Goal: Information Seeking & Learning: Understand process/instructions

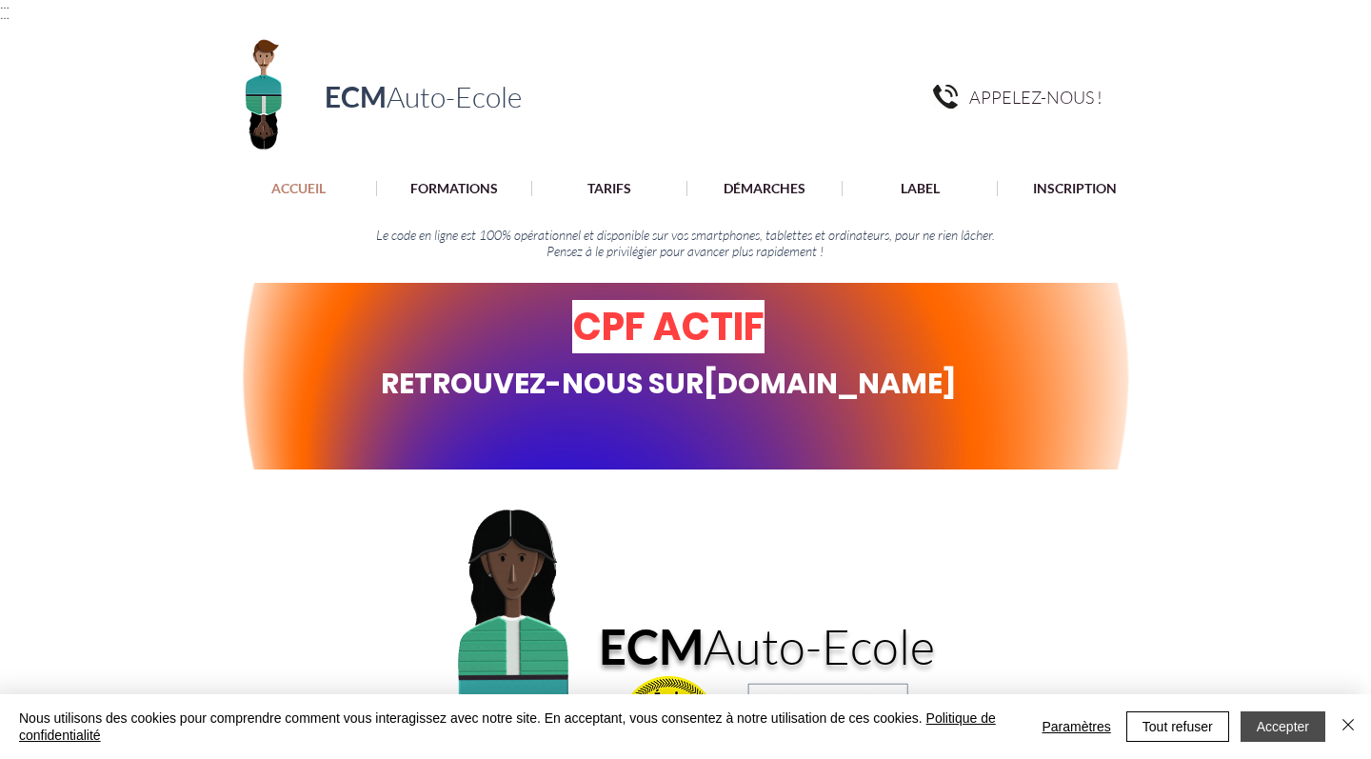
click at [1264, 718] on button "Accepter" at bounding box center [1283, 726] width 85 height 30
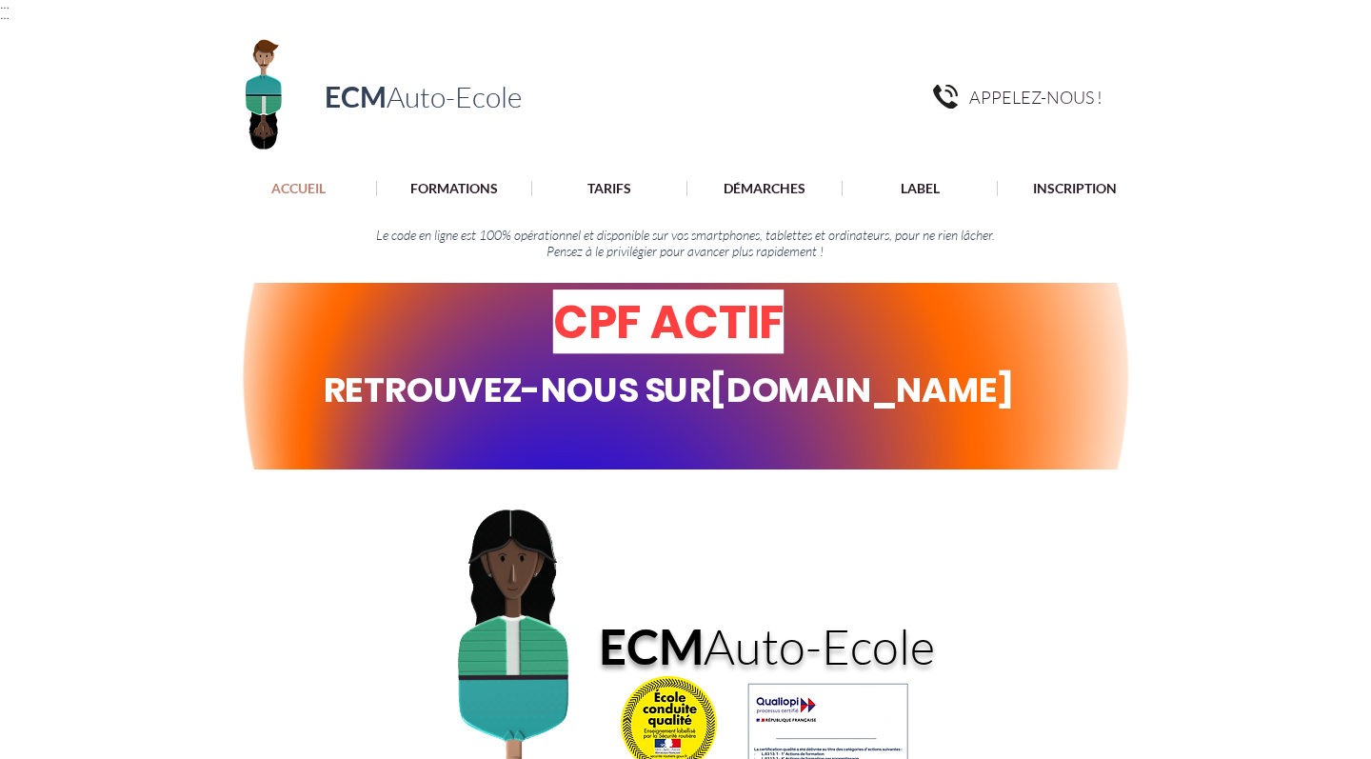
click at [754, 412] on span "RETROUVEZ-NOUS SUR [DOMAIN_NAME]" at bounding box center [669, 384] width 690 height 55
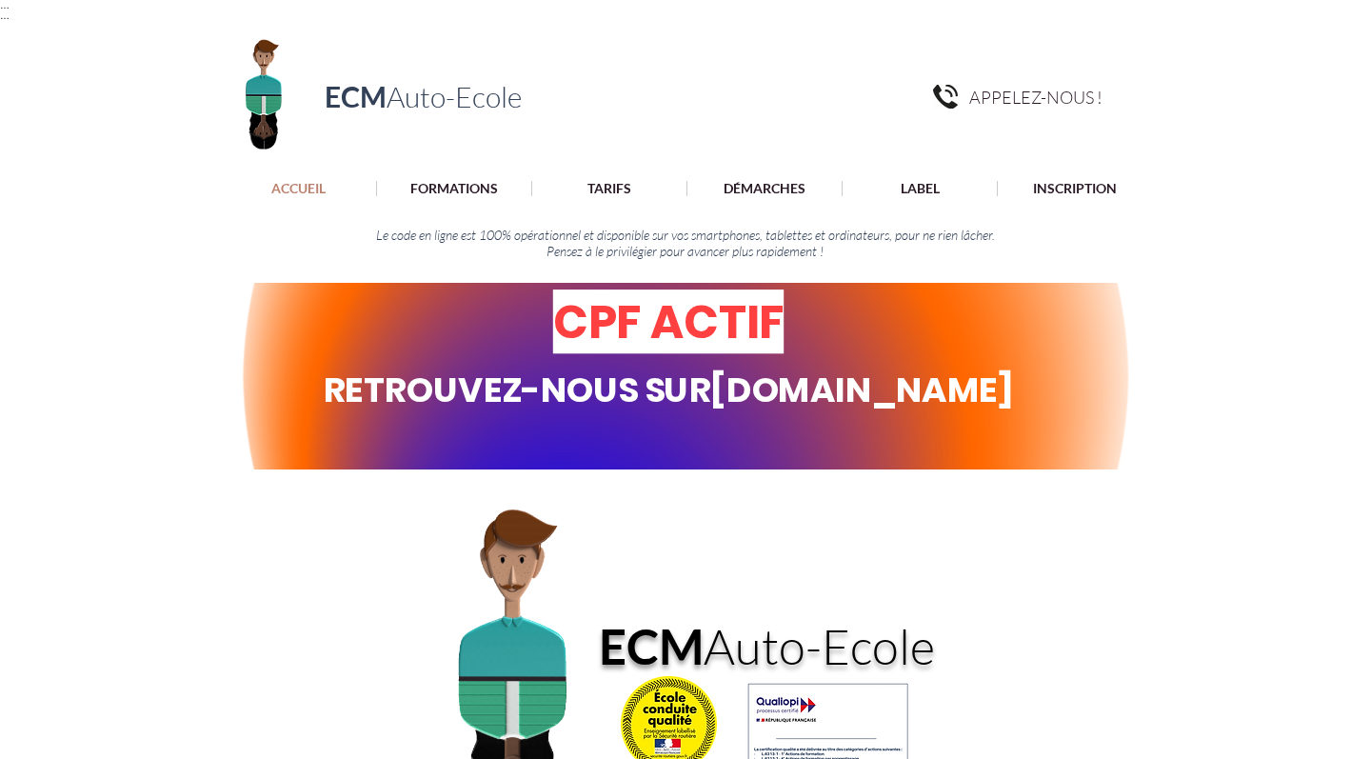
click at [748, 414] on link "[DOMAIN_NAME]" at bounding box center [861, 390] width 303 height 50
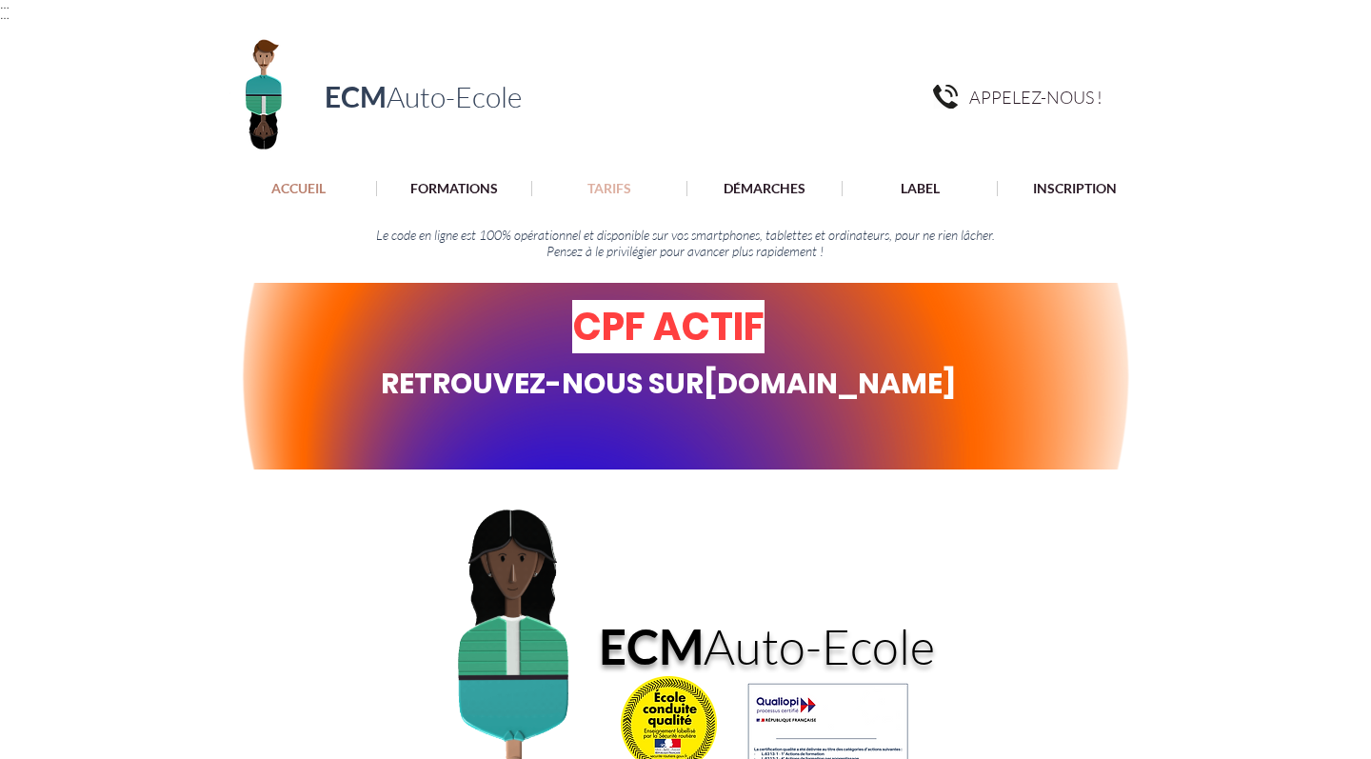
click at [614, 191] on p "TARIFS" at bounding box center [609, 188] width 63 height 15
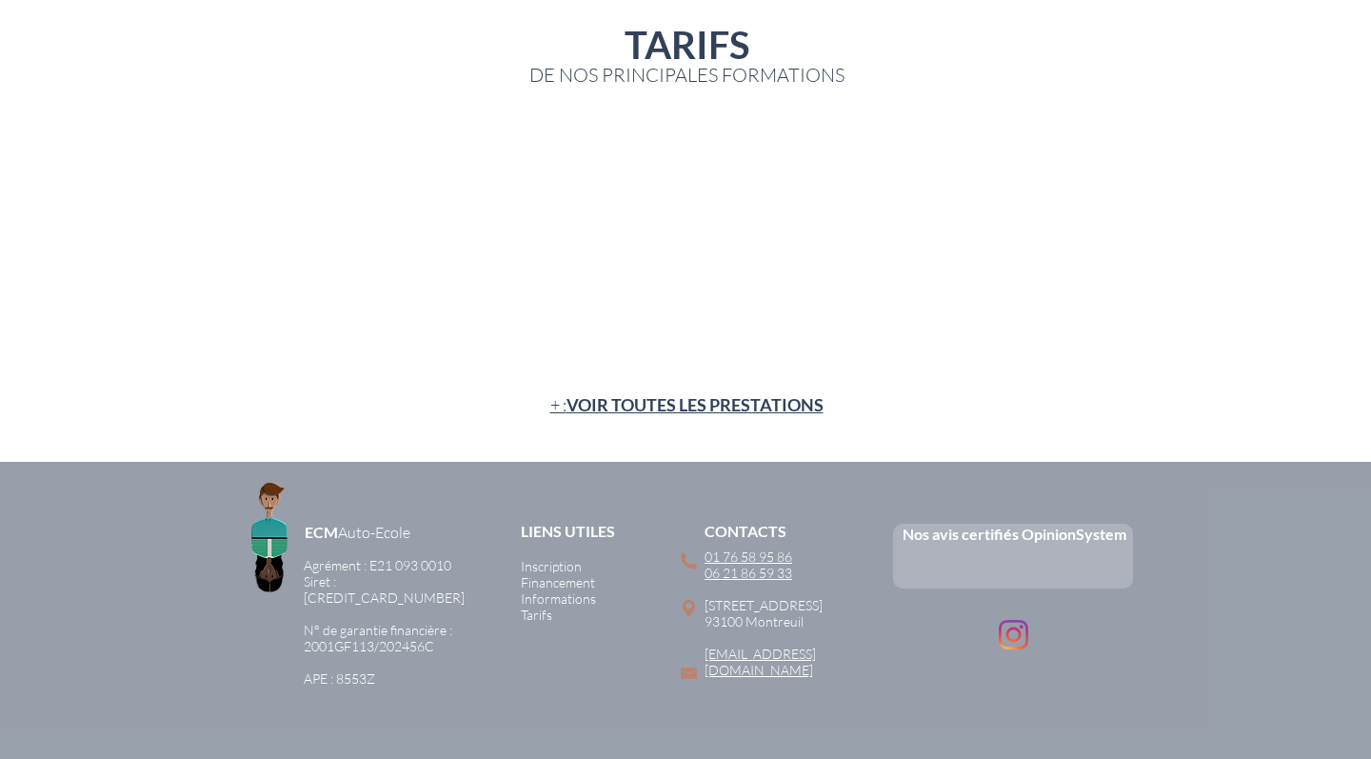
scroll to position [299, 0]
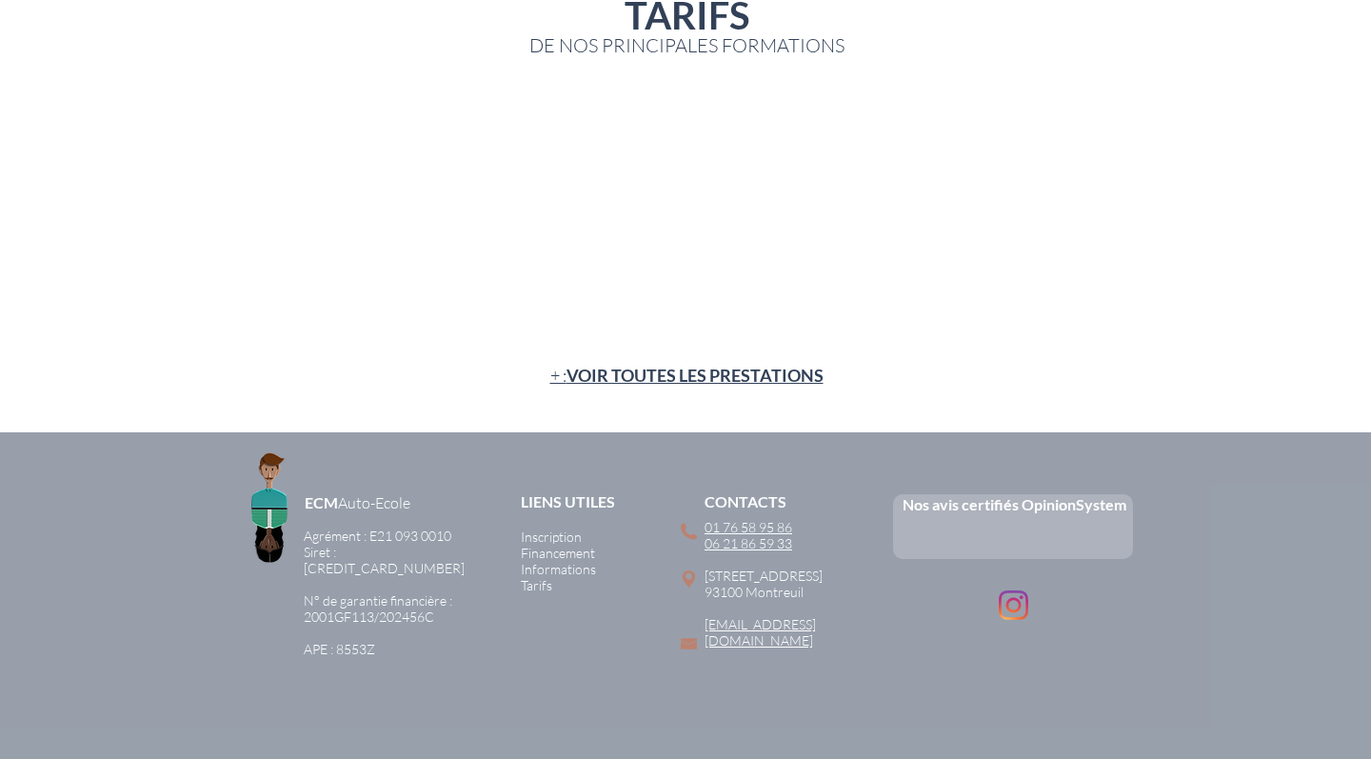
click at [759, 365] on span "VOIR TOUTES LES PRESTATIONS" at bounding box center [695, 375] width 257 height 21
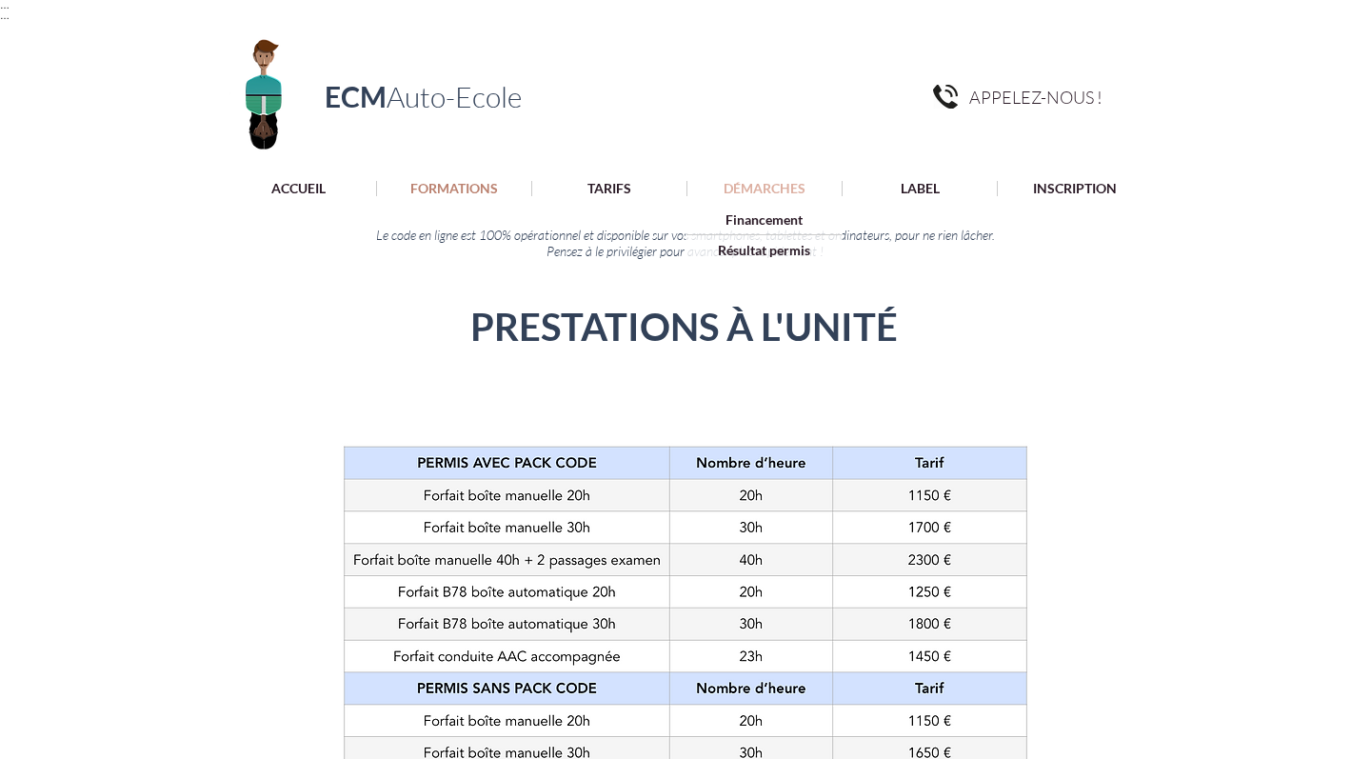
click at [789, 181] on p "DÉMARCHES" at bounding box center [764, 188] width 101 height 15
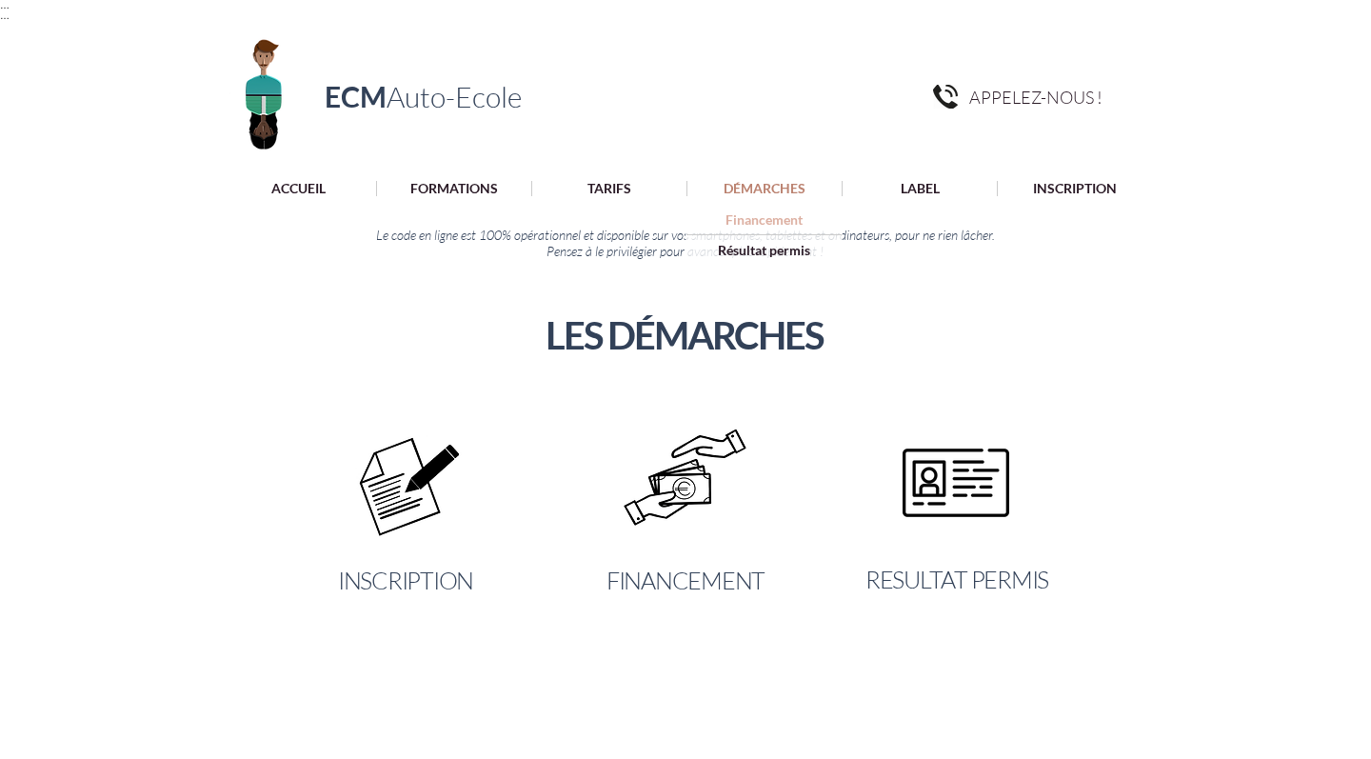
click at [760, 214] on p "Financement" at bounding box center [764, 220] width 90 height 30
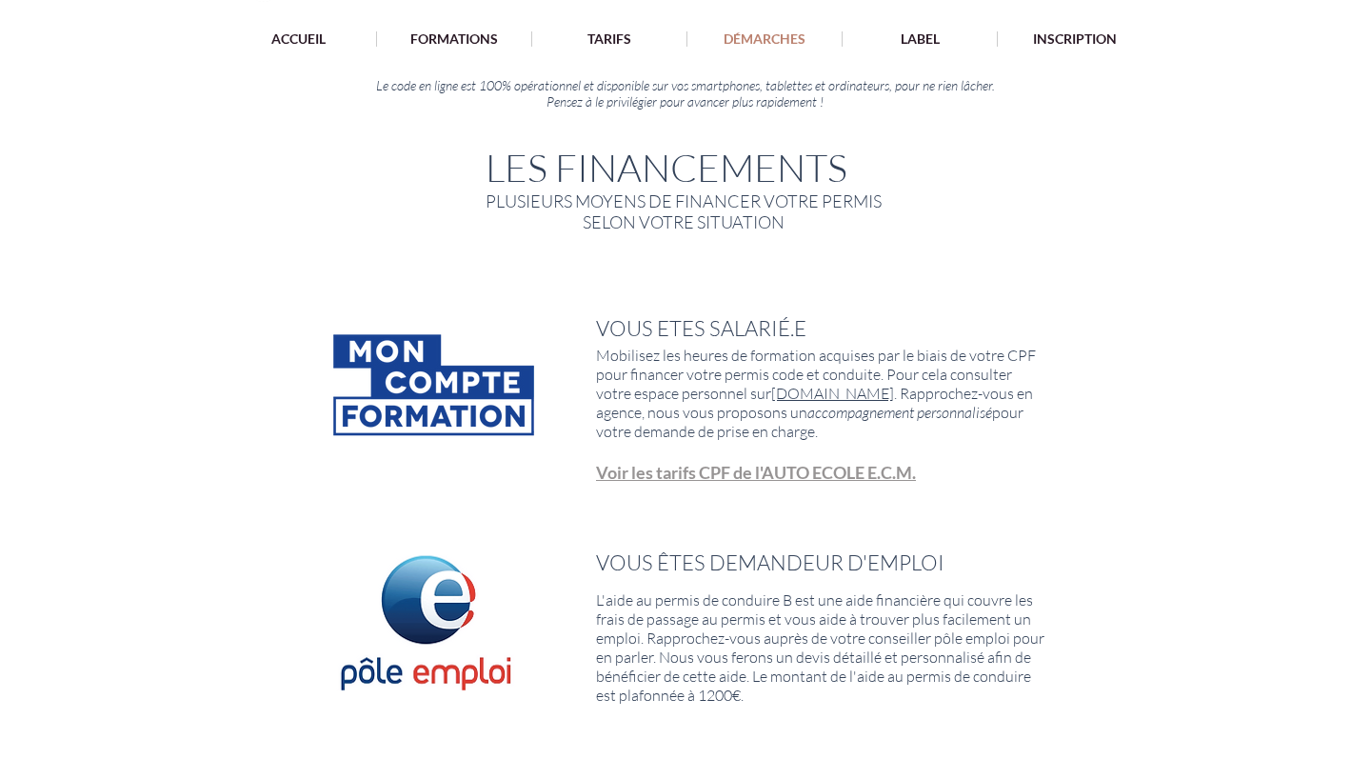
scroll to position [152, 0]
